Goal: Navigation & Orientation: Find specific page/section

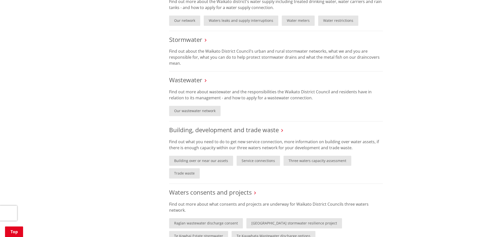
scroll to position [226, 0]
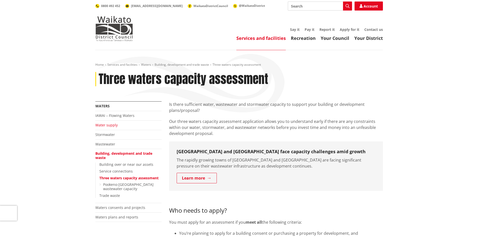
click at [113, 127] on link "Water supply" at bounding box center [106, 125] width 22 height 5
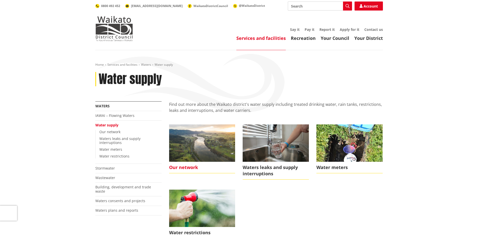
scroll to position [25, 0]
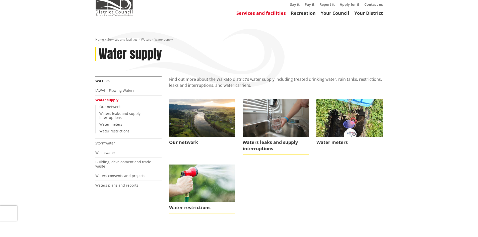
click at [111, 51] on h1 "Water supply" at bounding box center [130, 54] width 63 height 15
click at [117, 40] on link "Services and facilities" at bounding box center [122, 39] width 30 height 4
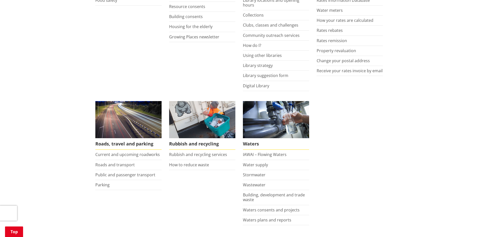
scroll to position [276, 0]
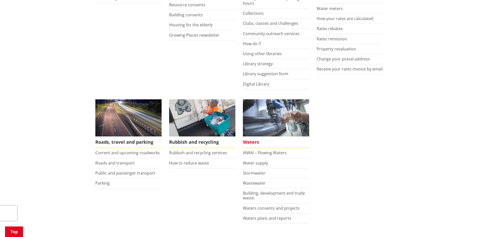
click at [253, 119] on img at bounding box center [276, 117] width 66 height 37
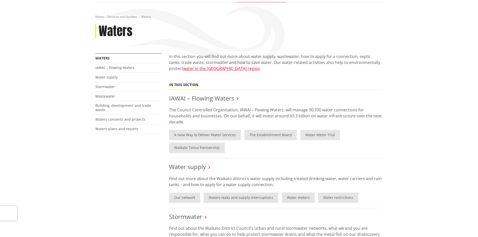
scroll to position [50, 0]
